Goal: Navigation & Orientation: Find specific page/section

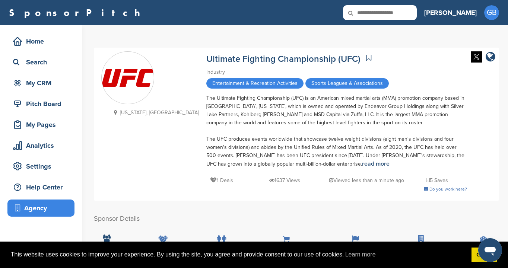
click at [43, 210] on div "Agency" at bounding box center [42, 208] width 63 height 13
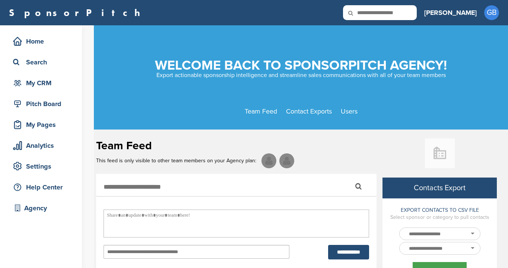
select select
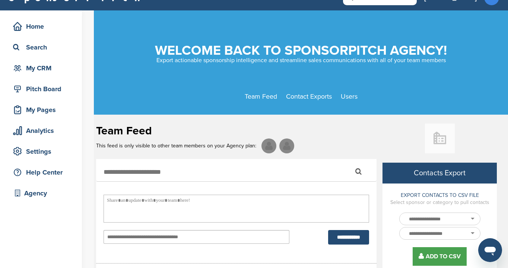
click at [269, 146] on img at bounding box center [269, 146] width 15 height 15
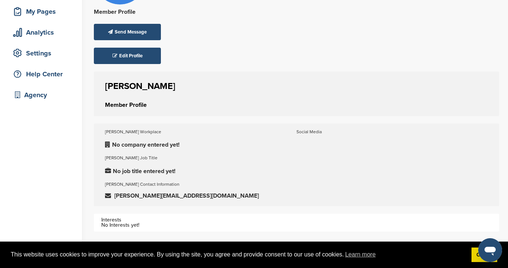
scroll to position [123, 0]
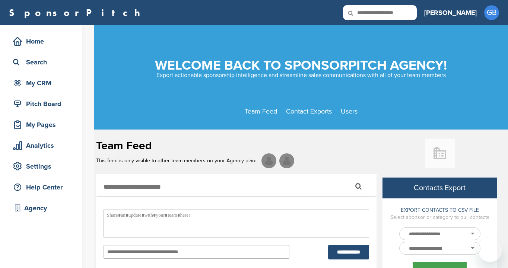
select select
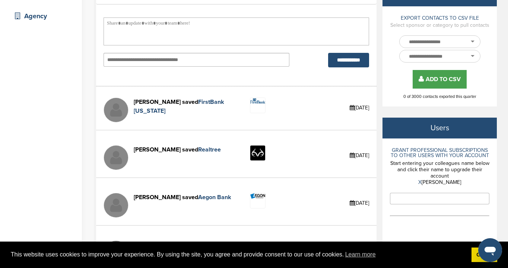
scroll to position [192, 0]
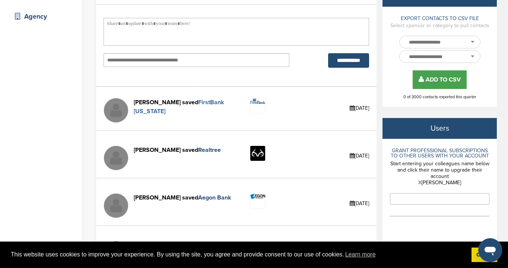
click at [206, 104] on link "FirstBank Tennessee" at bounding box center [179, 107] width 91 height 16
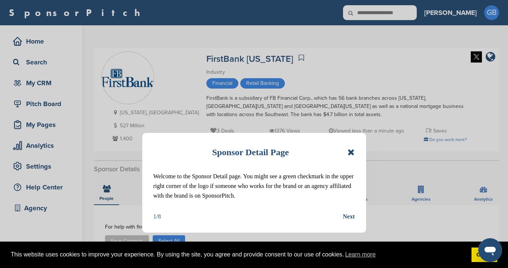
click at [352, 153] on icon at bounding box center [351, 152] width 7 height 9
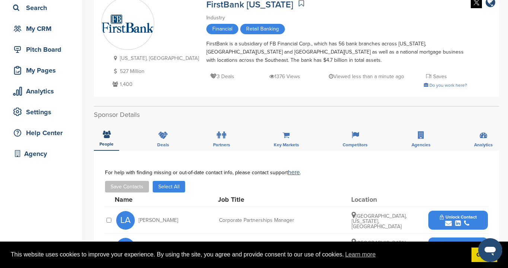
scroll to position [50, 0]
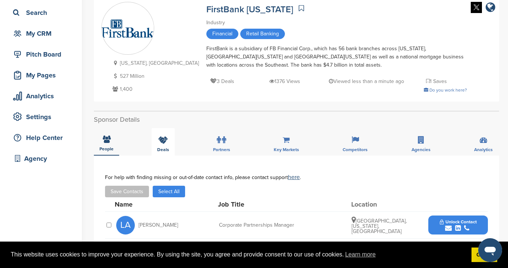
click at [166, 143] on icon at bounding box center [163, 139] width 10 height 7
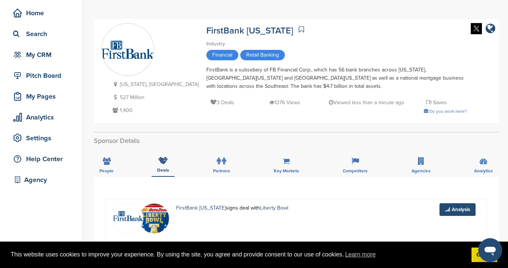
scroll to position [0, 0]
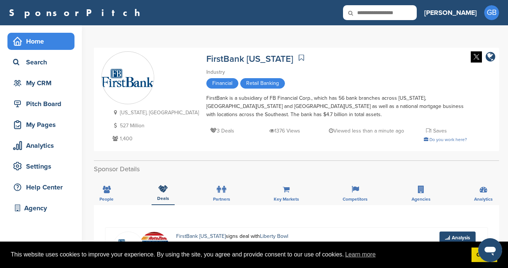
click at [48, 43] on div "Home" at bounding box center [42, 41] width 63 height 13
